Goal: Task Accomplishment & Management: Manage account settings

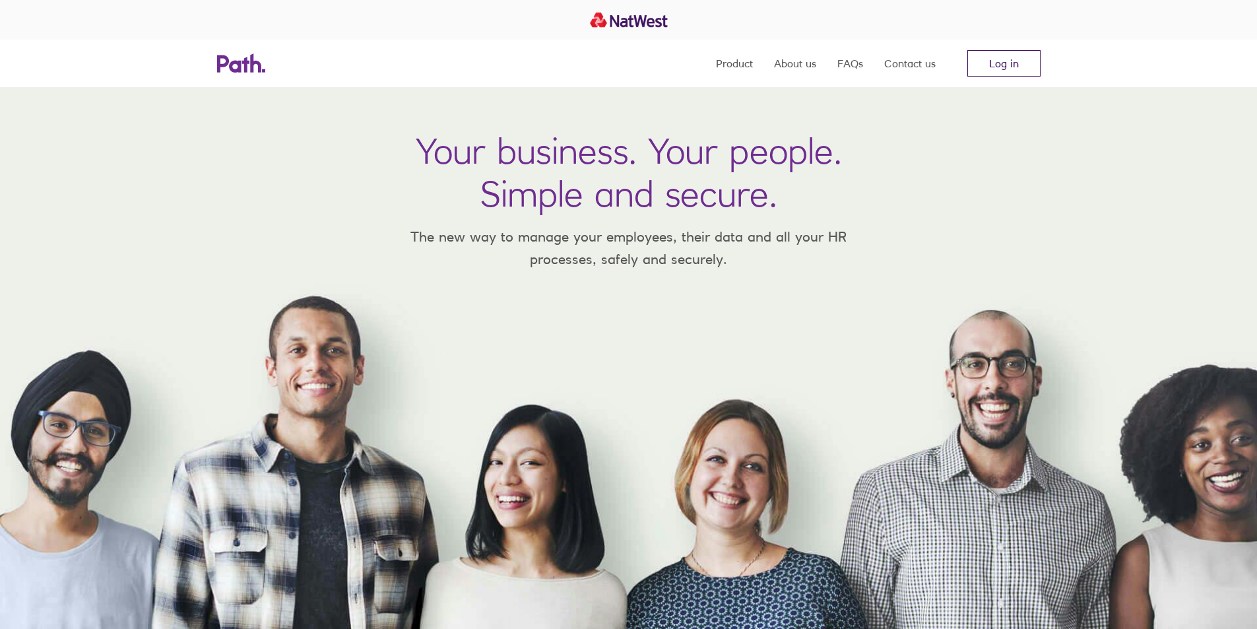
click at [1013, 59] on link "Log in" at bounding box center [1003, 63] width 73 height 26
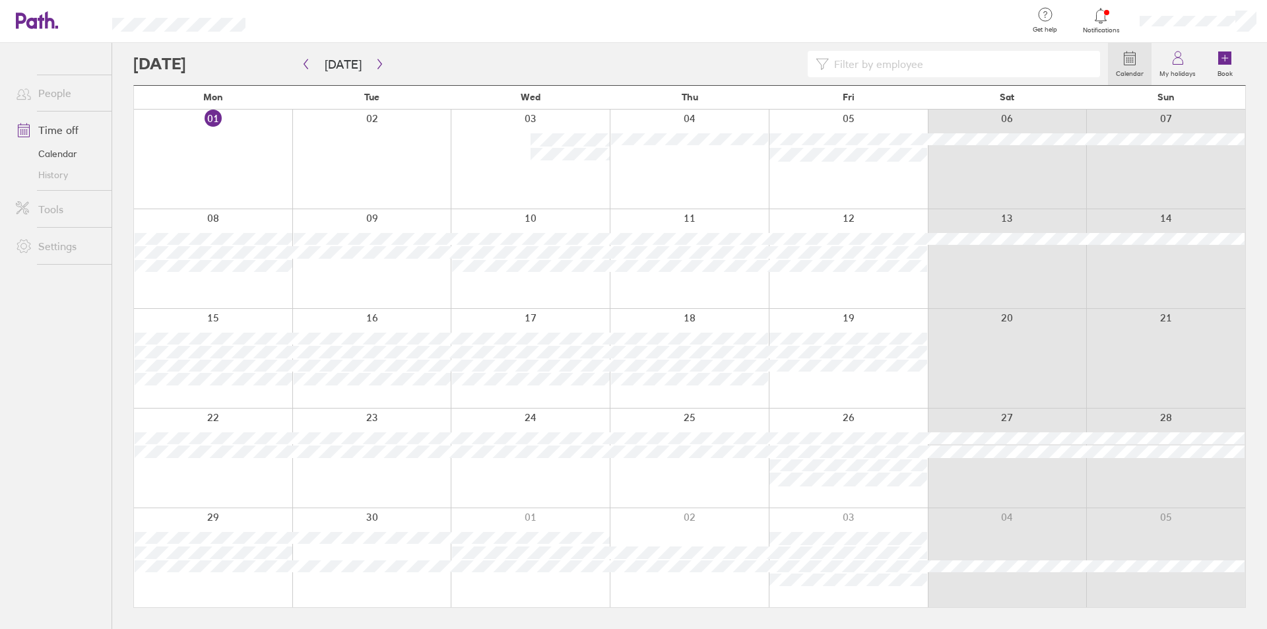
click at [49, 205] on link "Tools" at bounding box center [58, 209] width 106 height 26
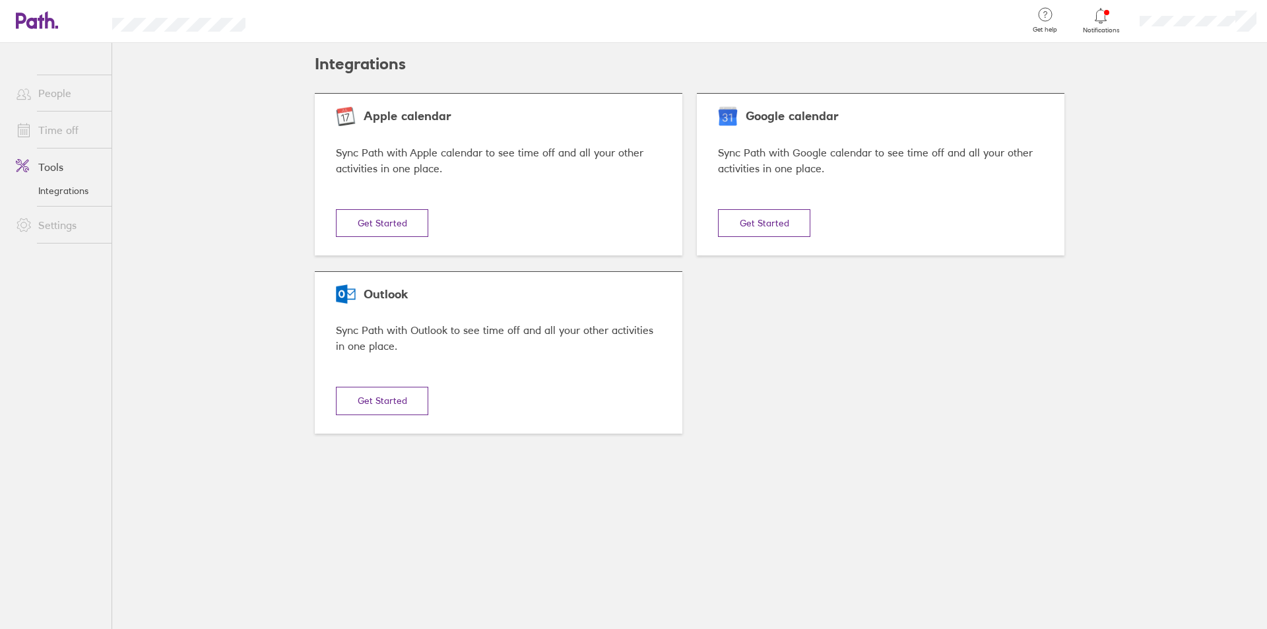
click at [53, 170] on link "Tools" at bounding box center [58, 167] width 106 height 26
click at [67, 135] on link "Time off" at bounding box center [58, 130] width 106 height 26
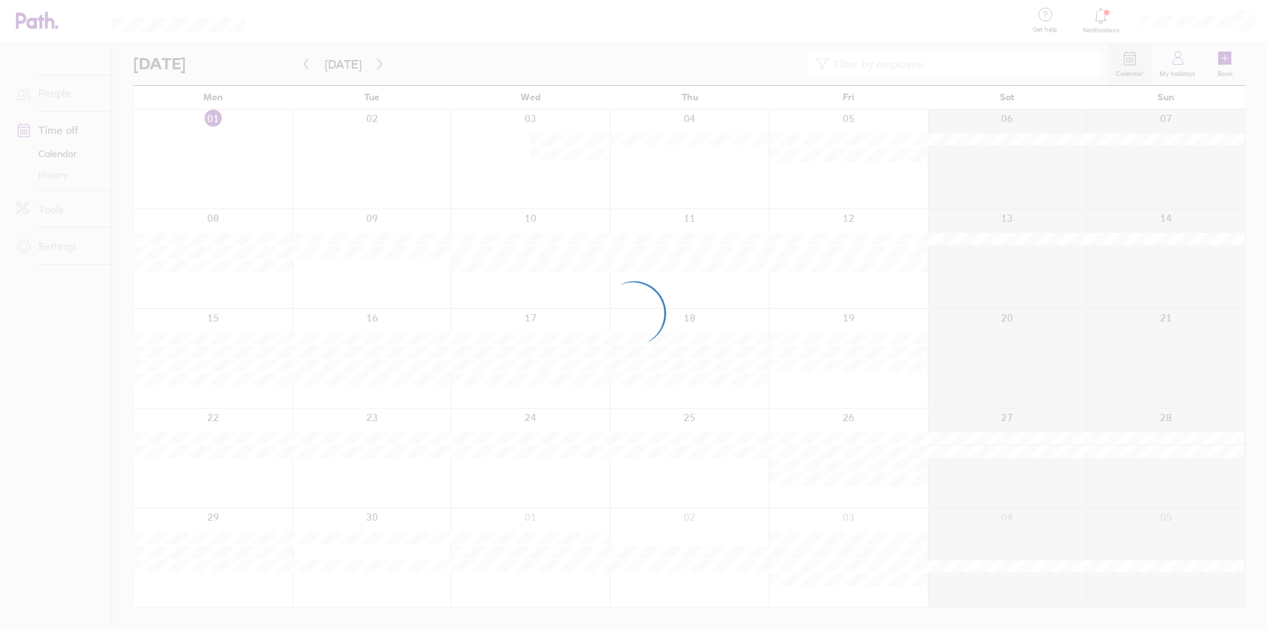
click at [639, 122] on div at bounding box center [633, 314] width 1267 height 629
click at [706, 54] on div at bounding box center [633, 314] width 1267 height 629
click at [1169, 23] on div at bounding box center [633, 314] width 1267 height 629
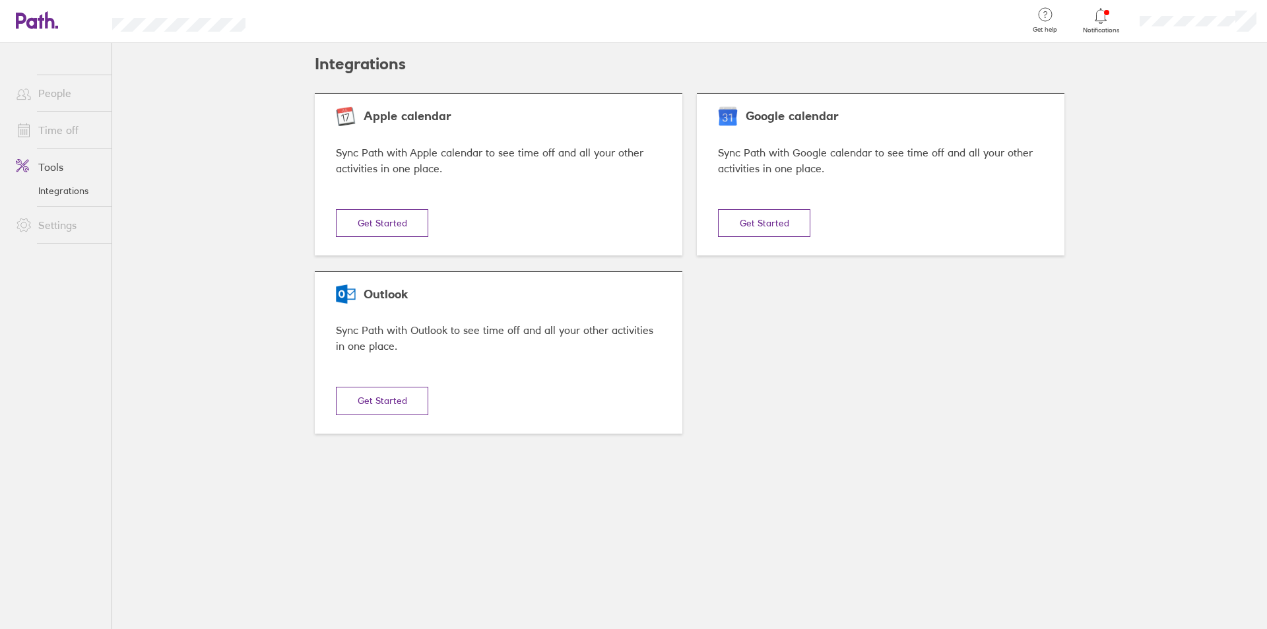
click at [61, 123] on link "Time off" at bounding box center [58, 130] width 106 height 26
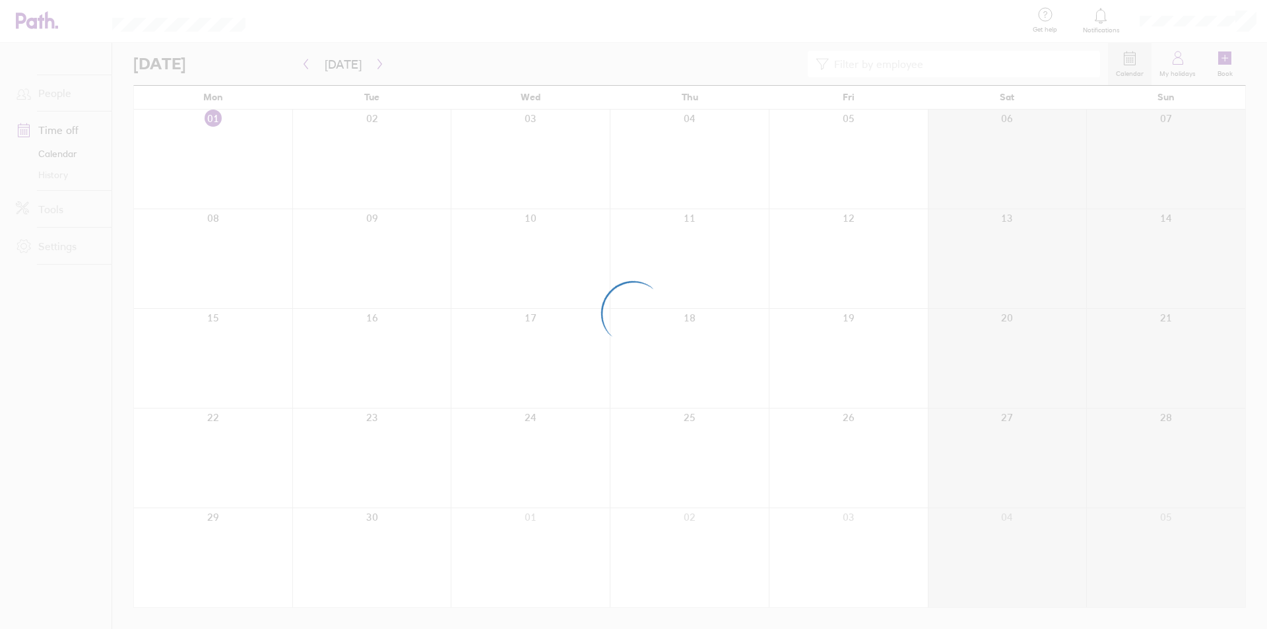
click at [785, 281] on div at bounding box center [633, 314] width 1267 height 629
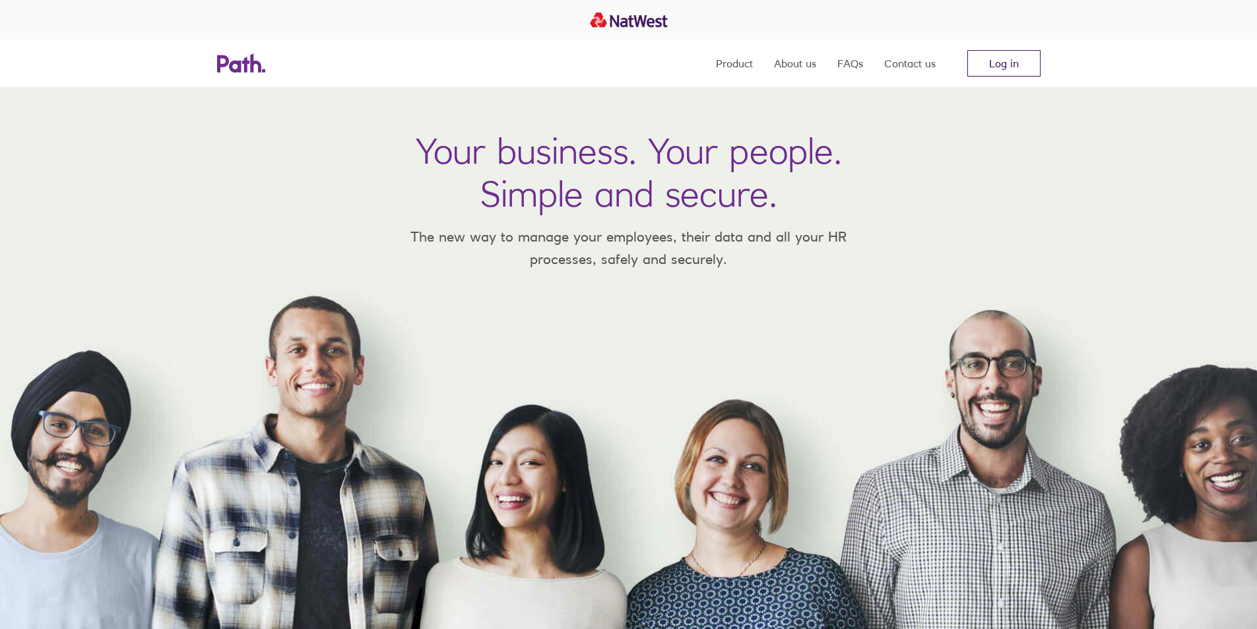
click at [1006, 69] on link "Log in" at bounding box center [1003, 63] width 73 height 26
